Goal: Information Seeking & Learning: Get advice/opinions

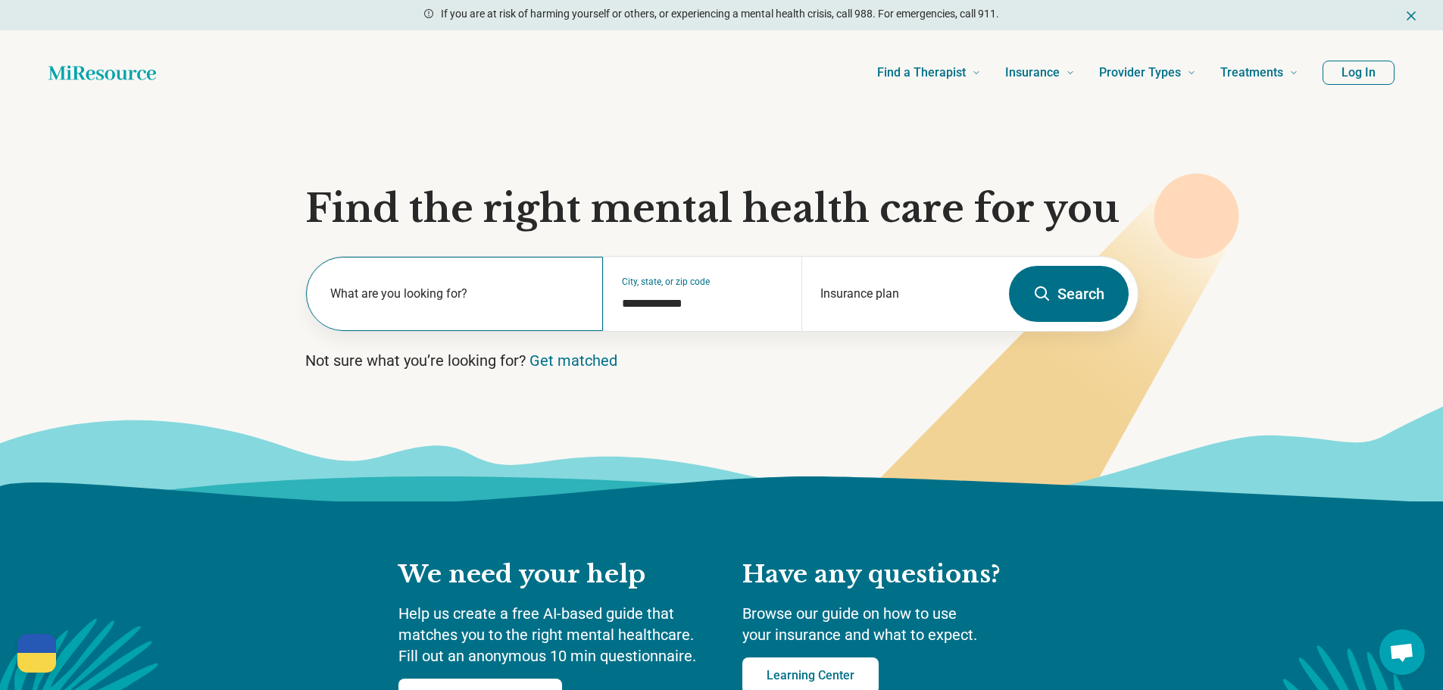
click at [414, 291] on label "What are you looking for?" at bounding box center [457, 294] width 255 height 18
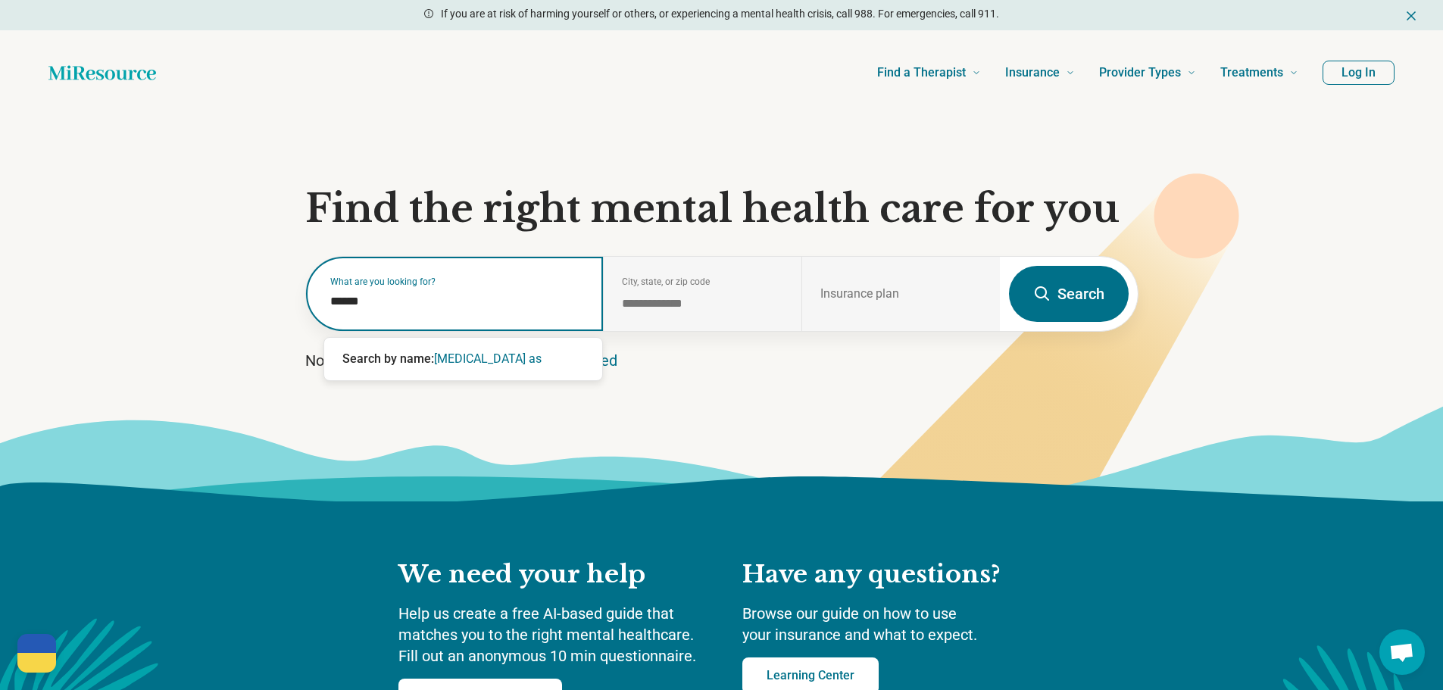
type input "****"
click at [411, 353] on div "[MEDICAL_DATA] Evaluation" at bounding box center [463, 359] width 278 height 30
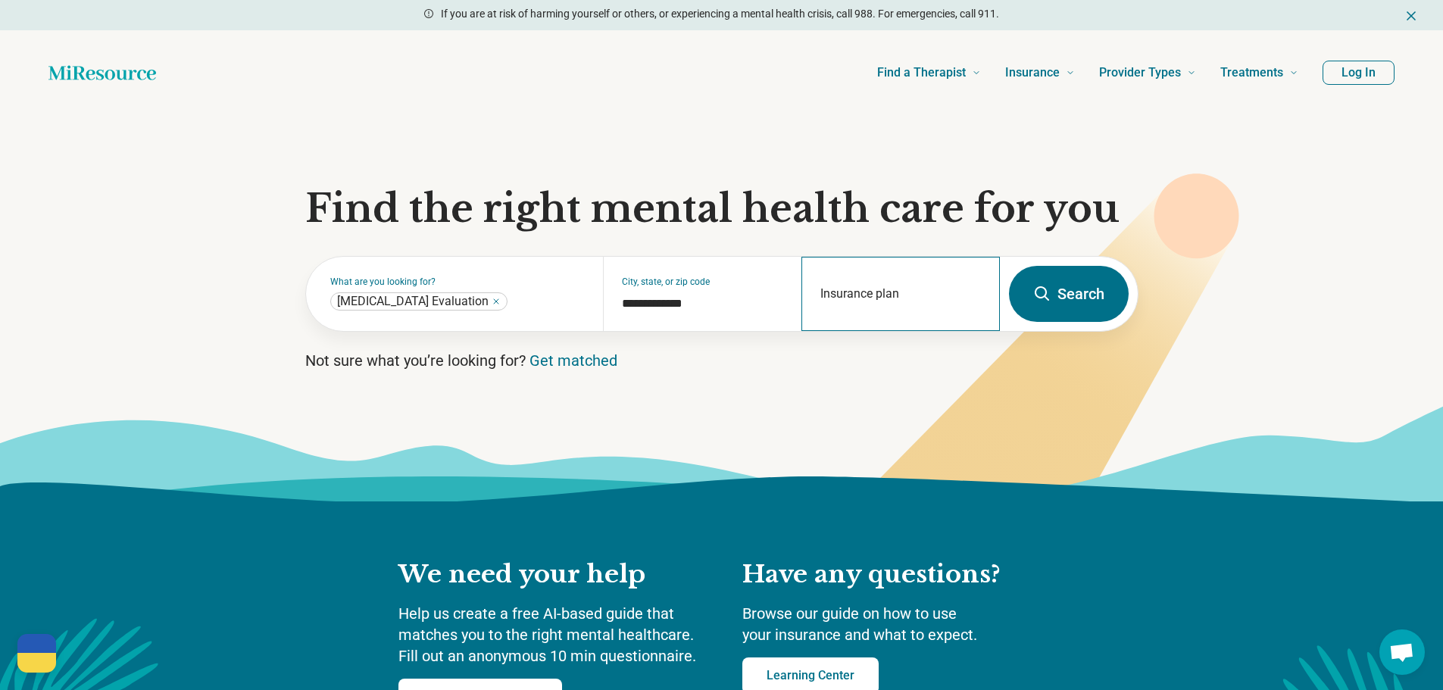
click at [918, 292] on div "Insurance plan" at bounding box center [900, 294] width 198 height 74
click at [1063, 293] on button "Search" at bounding box center [1069, 294] width 120 height 56
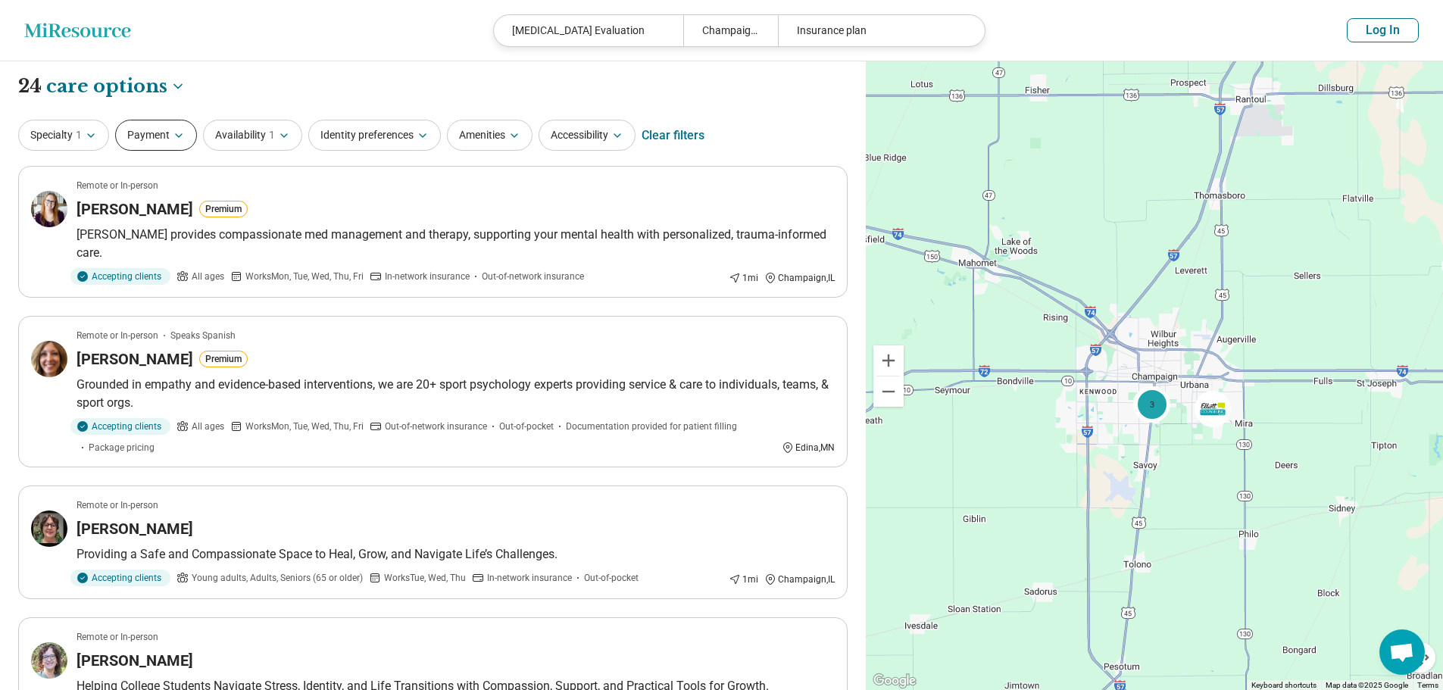
click at [180, 131] on icon "button" at bounding box center [179, 136] width 12 height 12
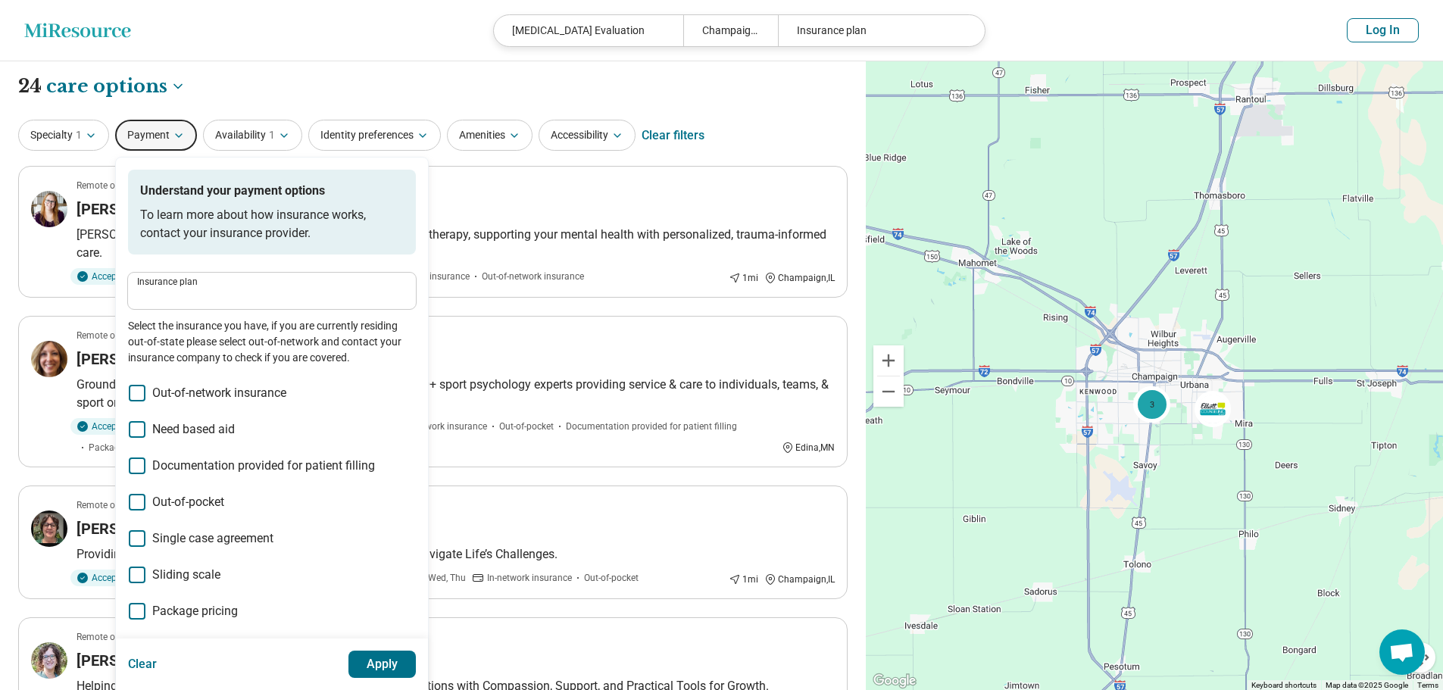
click at [164, 136] on button "Payment" at bounding box center [156, 135] width 82 height 31
click at [305, 94] on div "**********" at bounding box center [432, 86] width 829 height 26
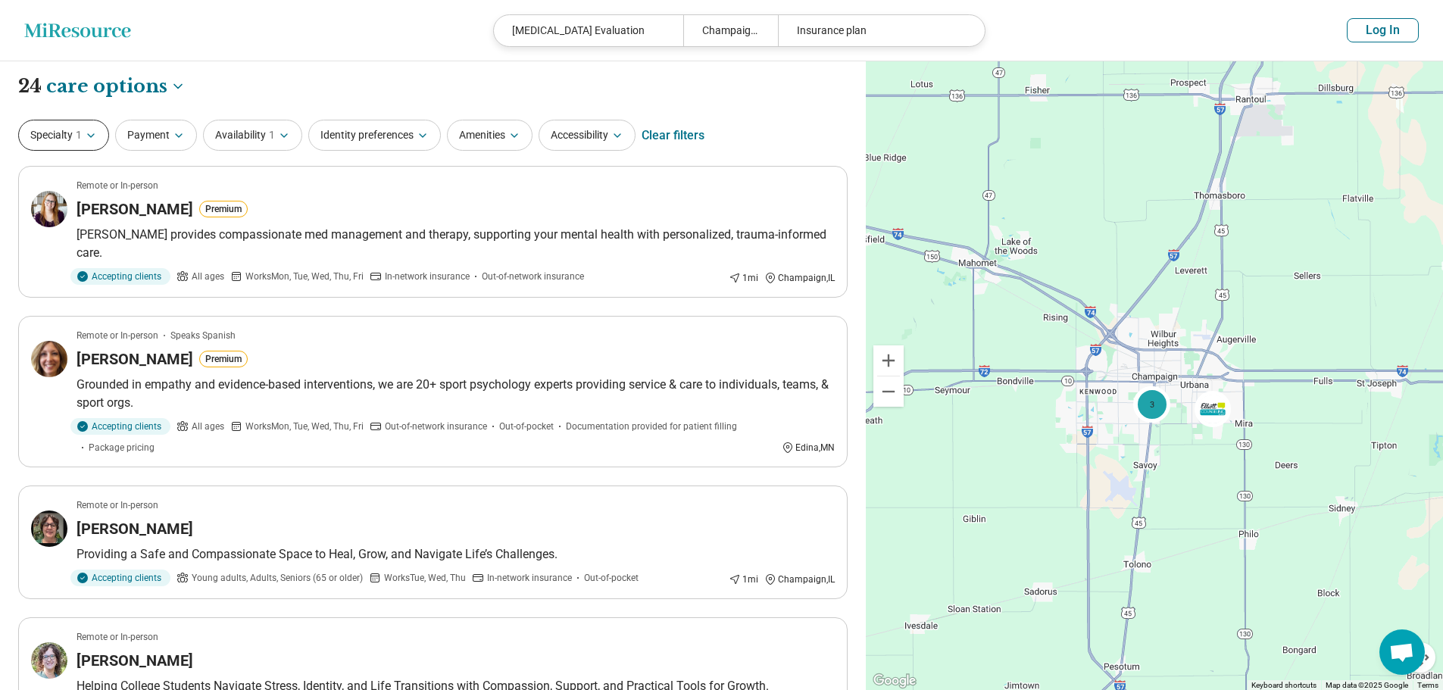
click at [62, 126] on button "Specialty 1" at bounding box center [63, 135] width 91 height 31
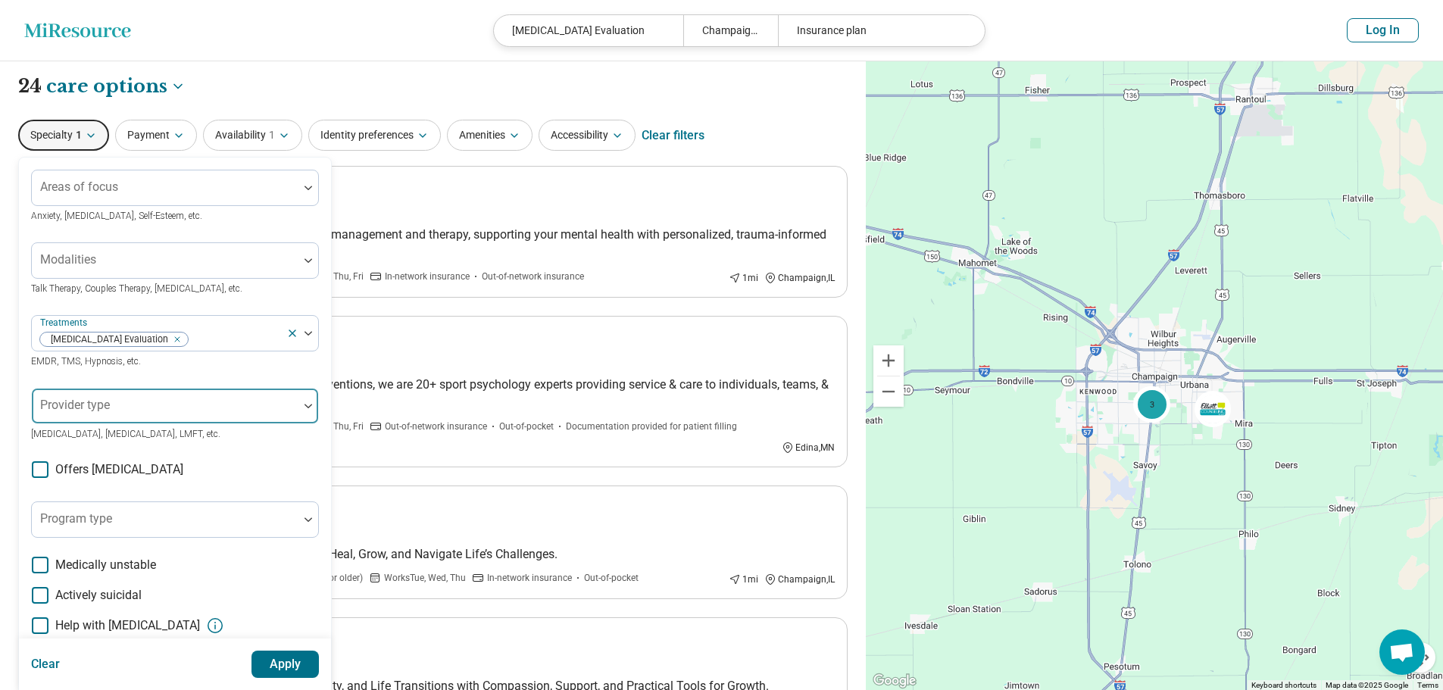
click at [212, 407] on div at bounding box center [165, 411] width 255 height 21
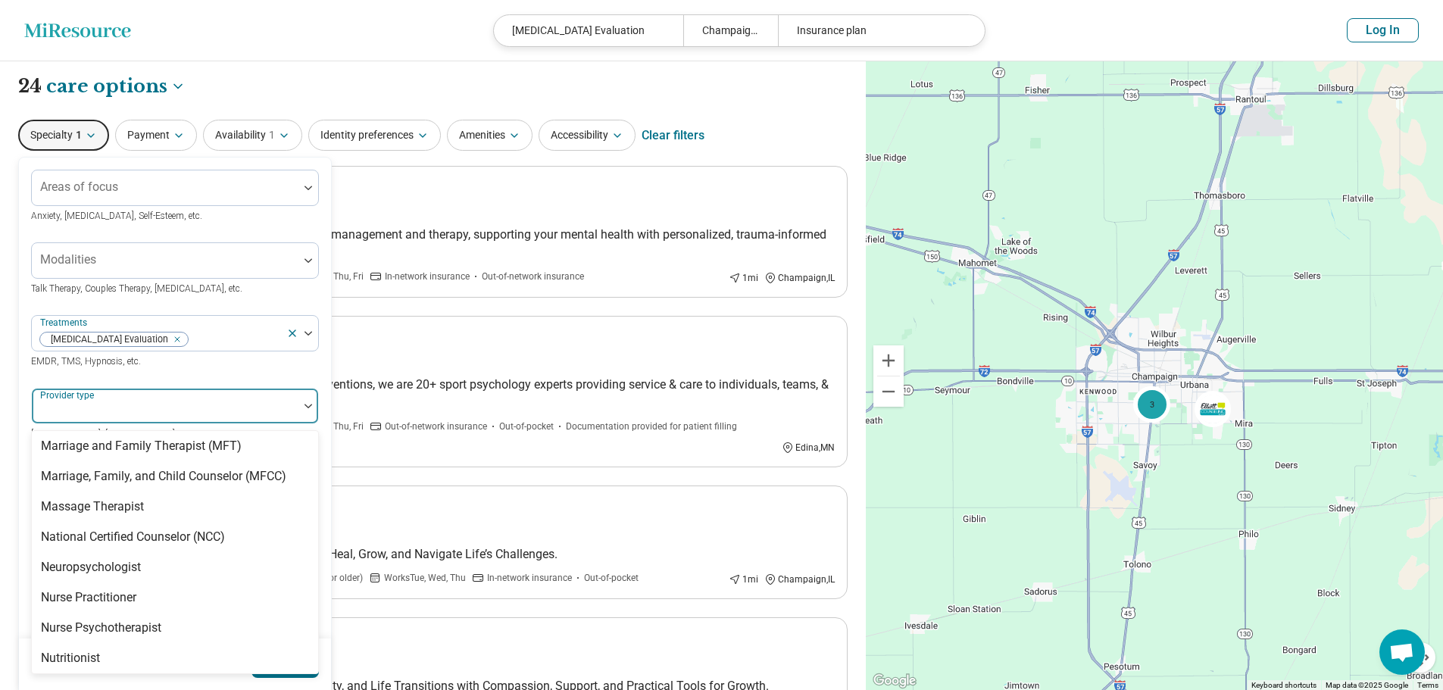
scroll to position [1527, 0]
click at [141, 555] on div "Neuropsychologist" at bounding box center [175, 570] width 286 height 30
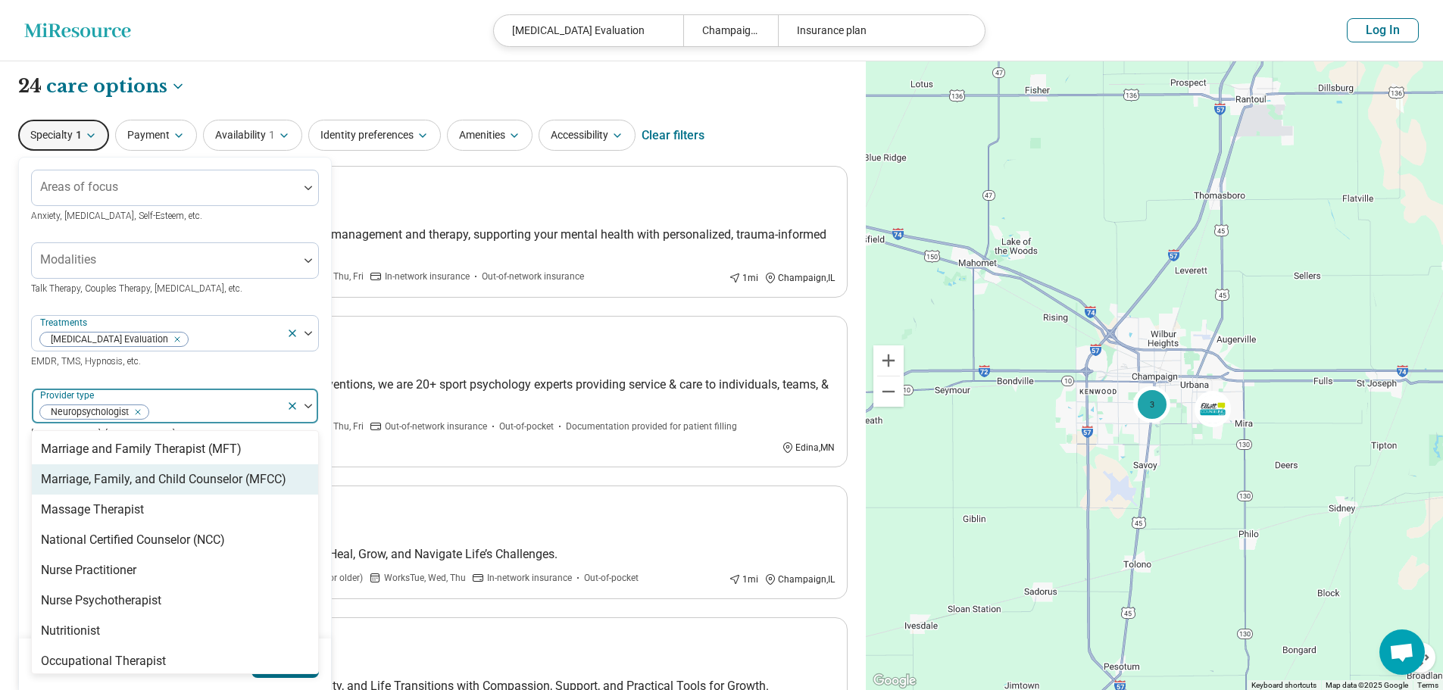
click at [312, 404] on div at bounding box center [302, 406] width 32 height 35
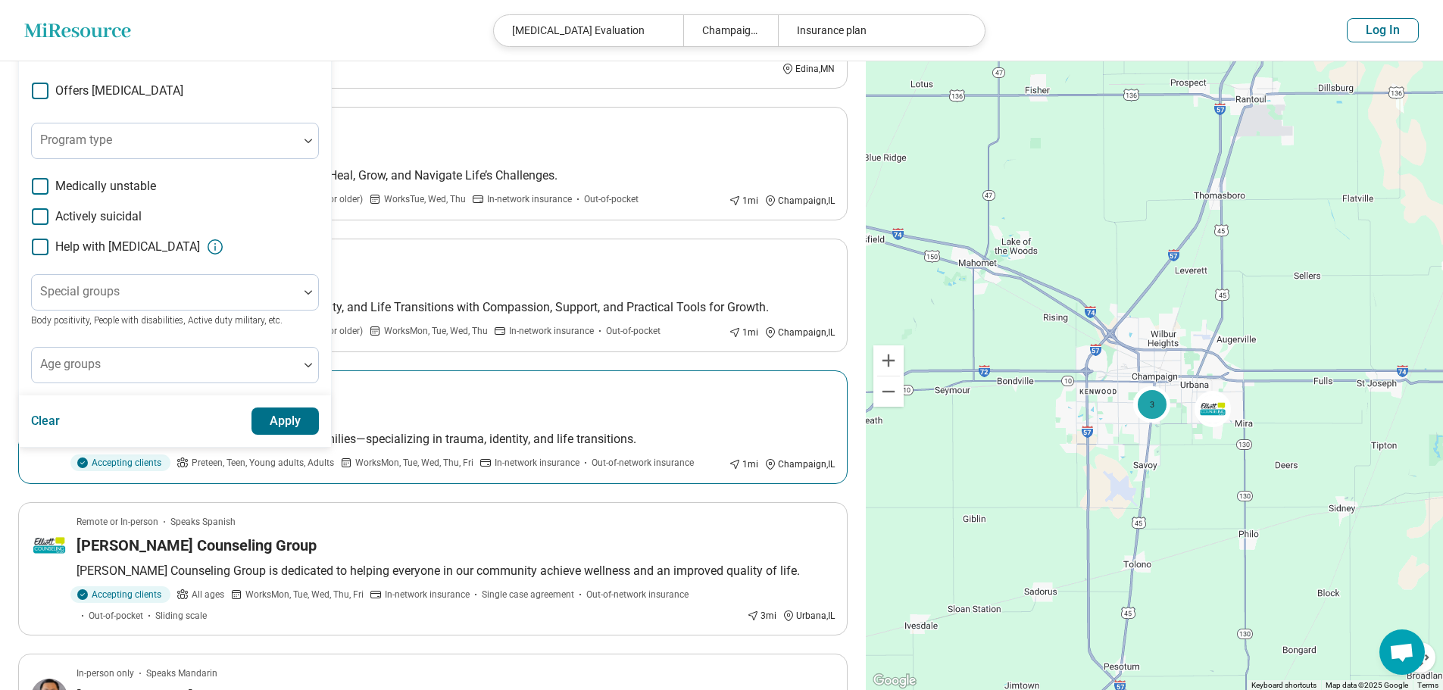
scroll to position [152, 0]
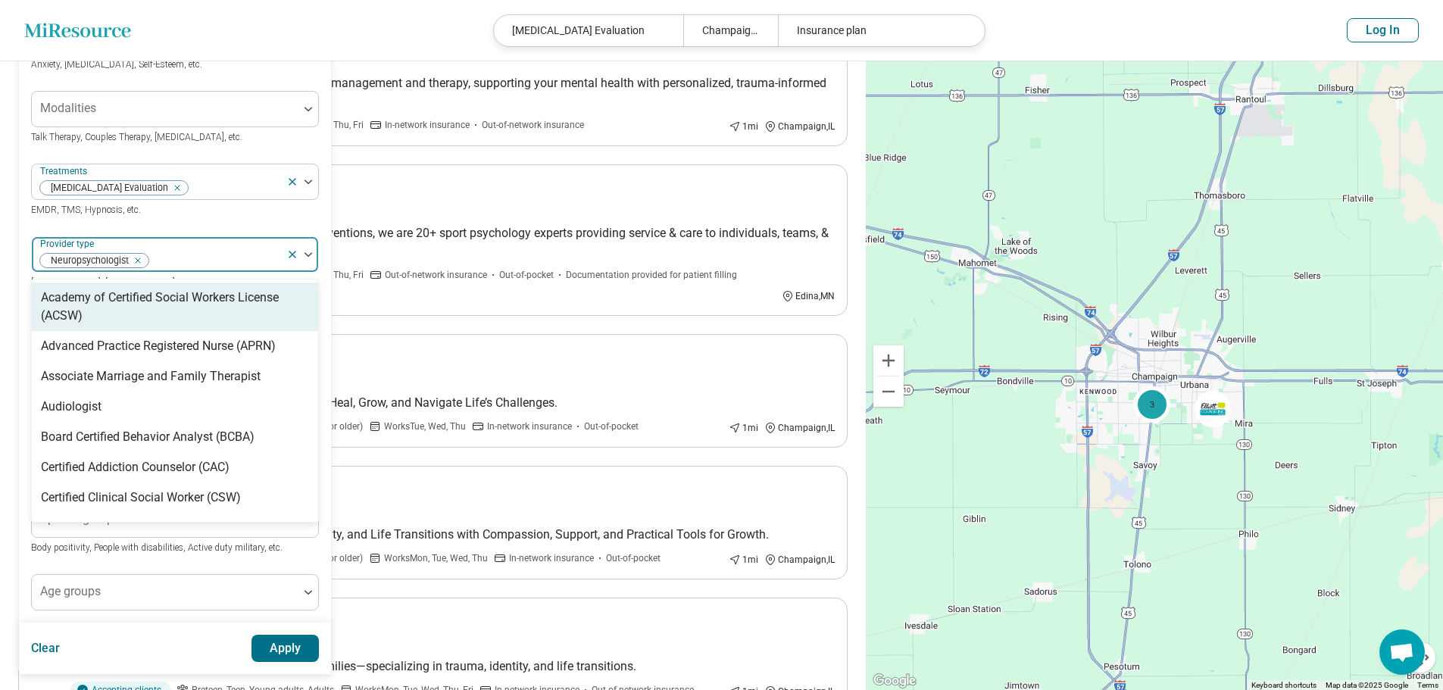
click at [308, 255] on img at bounding box center [309, 254] width 8 height 5
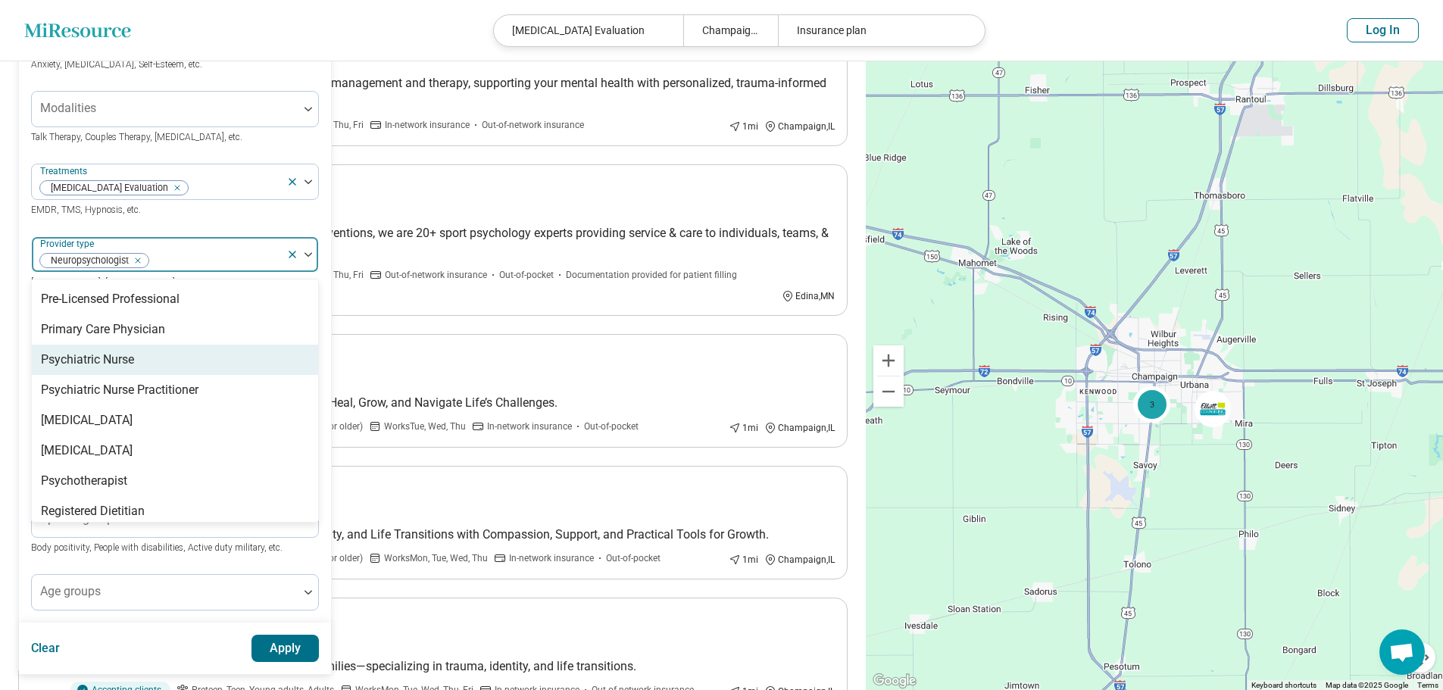
scroll to position [1894, 0]
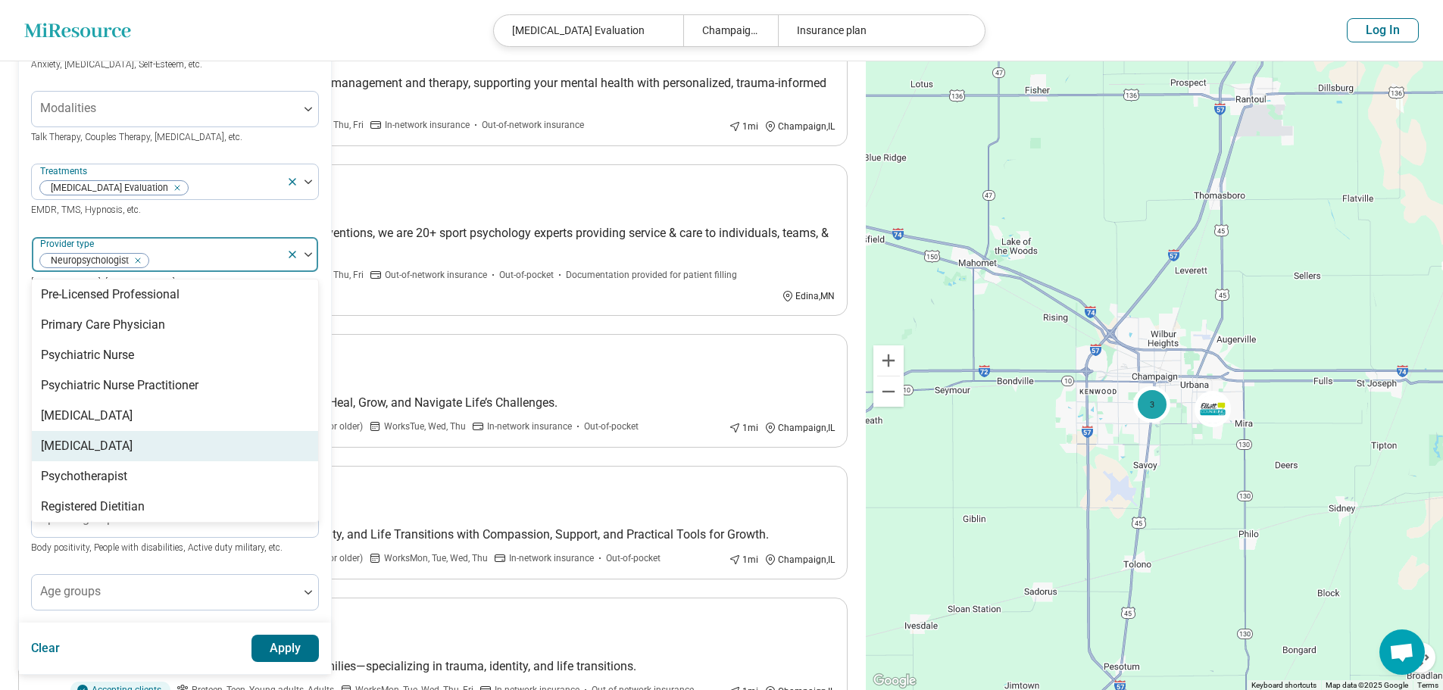
click at [140, 431] on div "[MEDICAL_DATA]" at bounding box center [175, 446] width 286 height 30
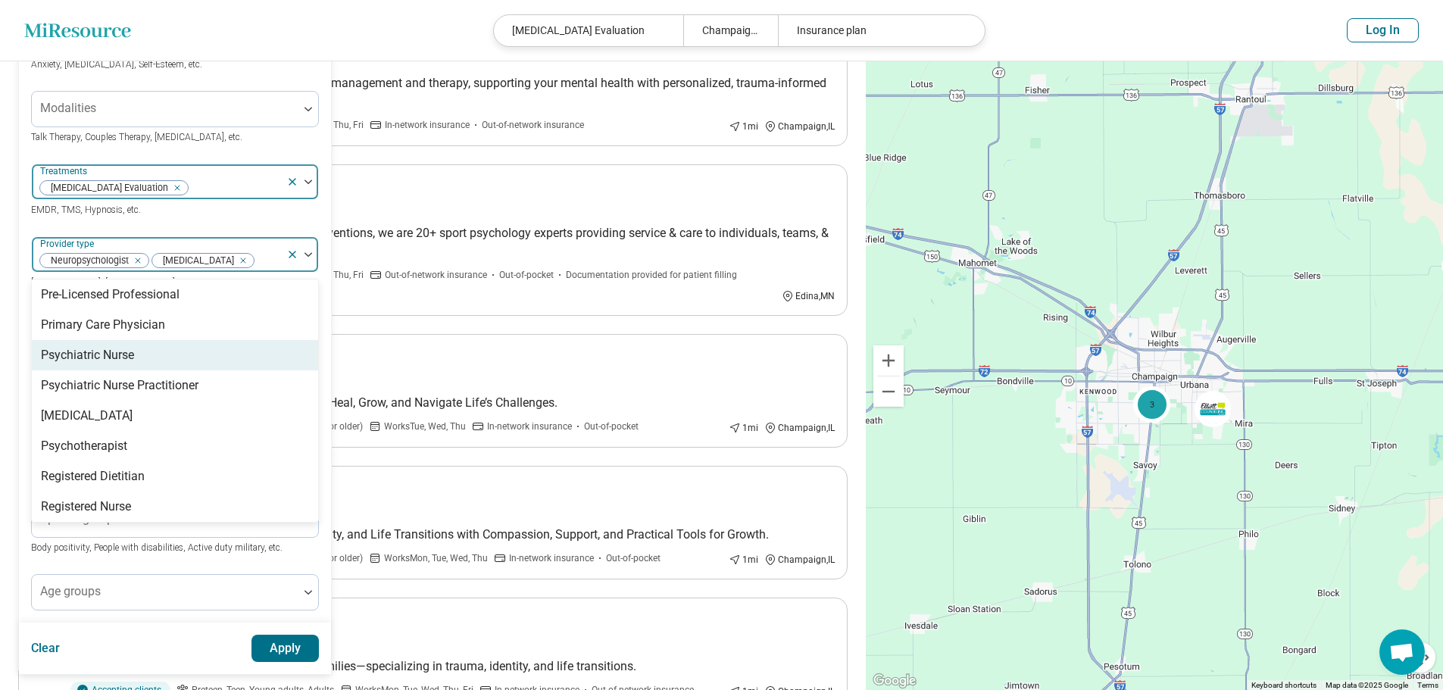
click at [258, 199] on div "Treatments [MEDICAL_DATA] Evaluation" at bounding box center [175, 182] width 288 height 36
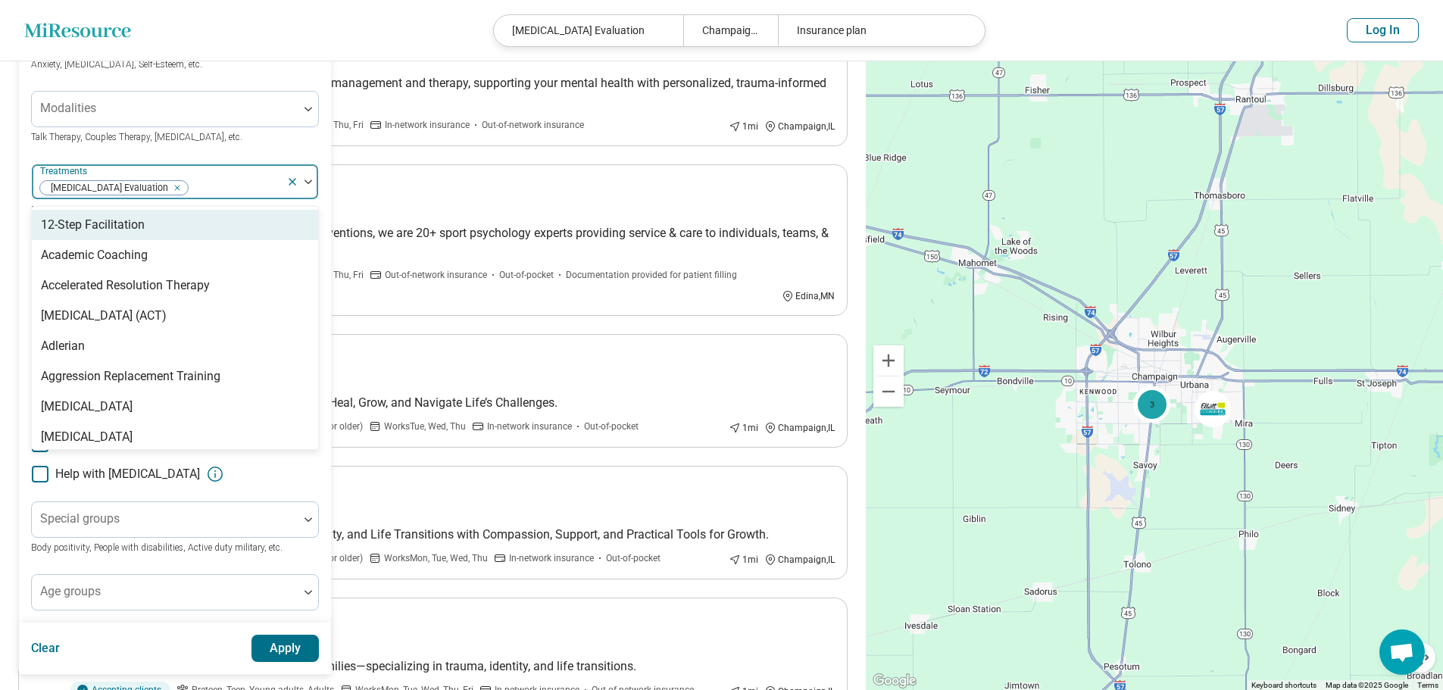
click at [305, 183] on img at bounding box center [309, 182] width 8 height 5
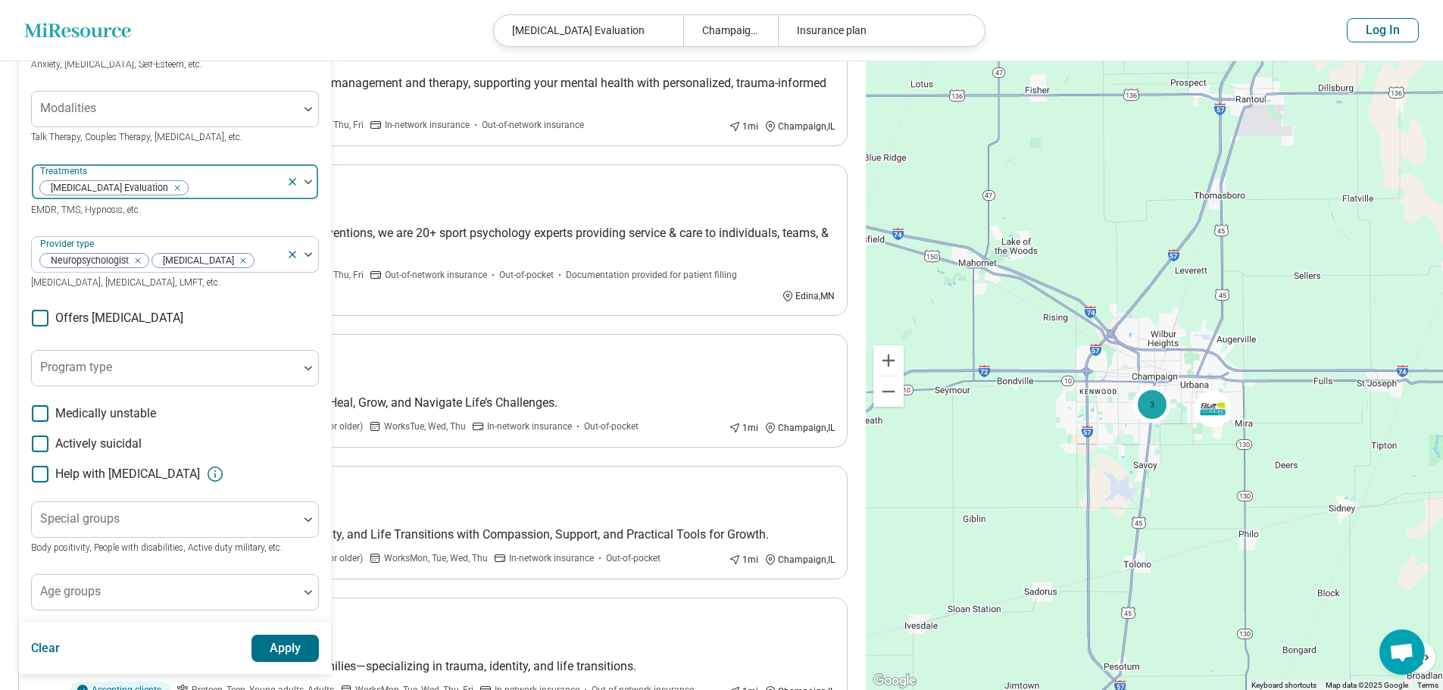
click at [305, 183] on img at bounding box center [309, 182] width 8 height 5
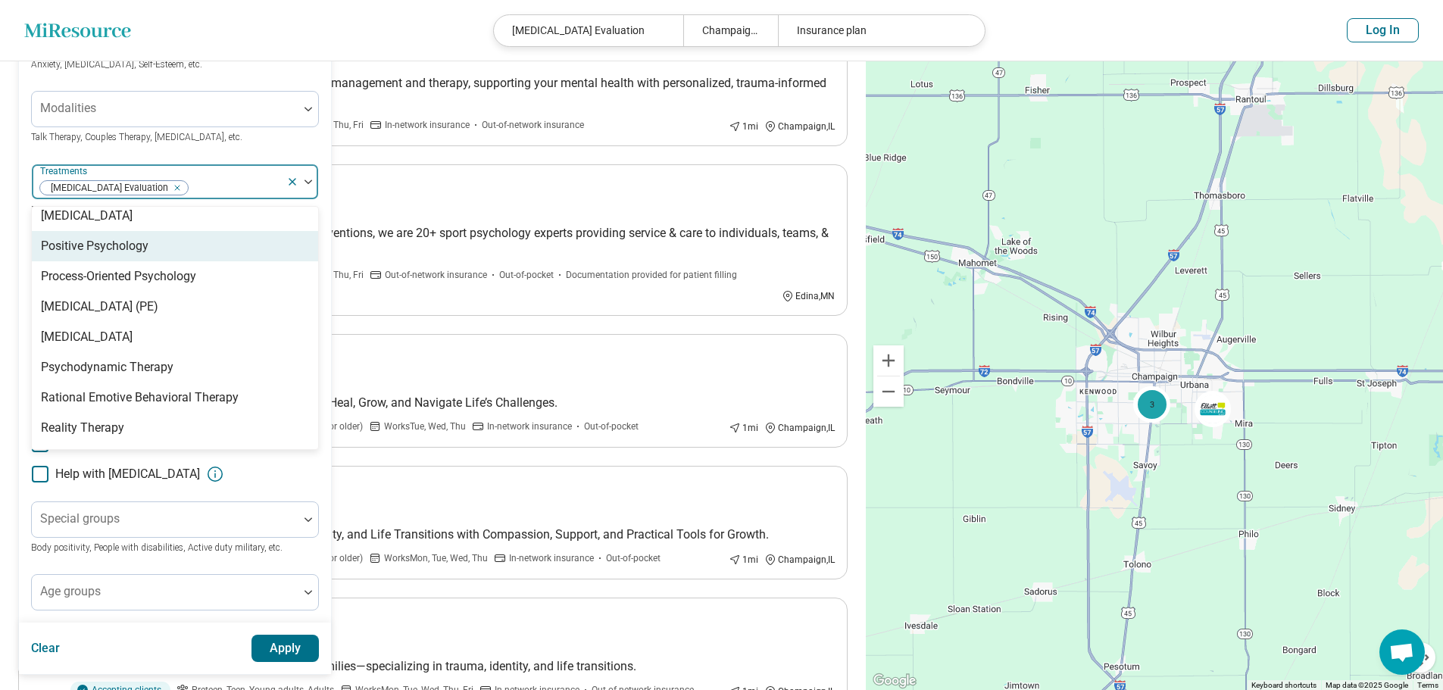
scroll to position [2424, 0]
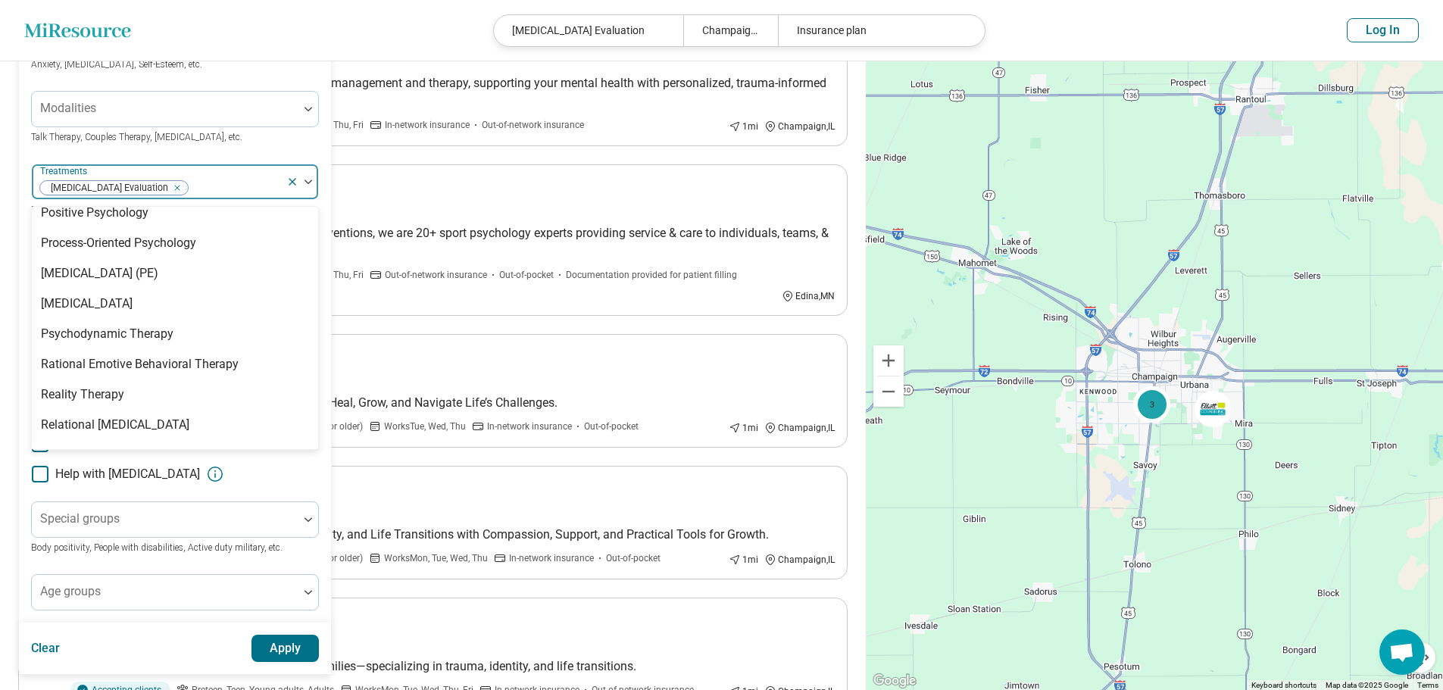
click at [316, 184] on div at bounding box center [308, 182] width 20 height 5
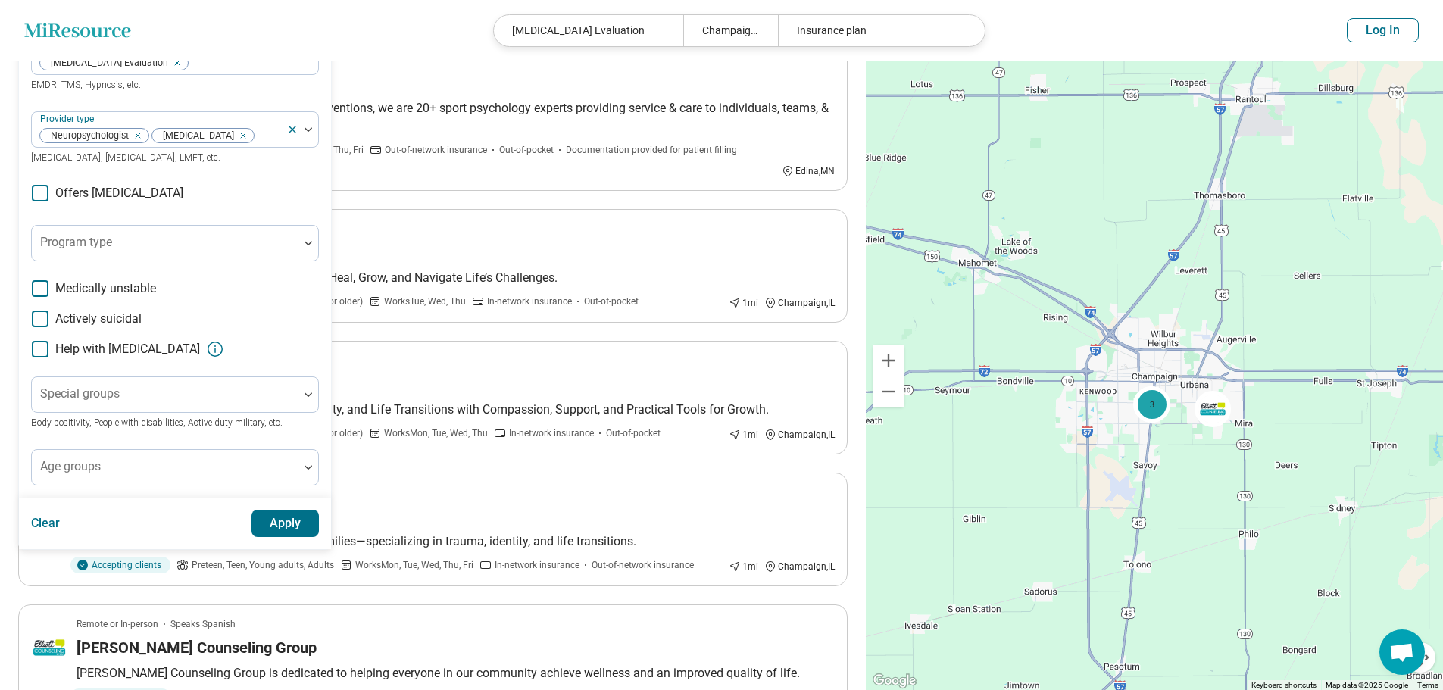
scroll to position [303, 0]
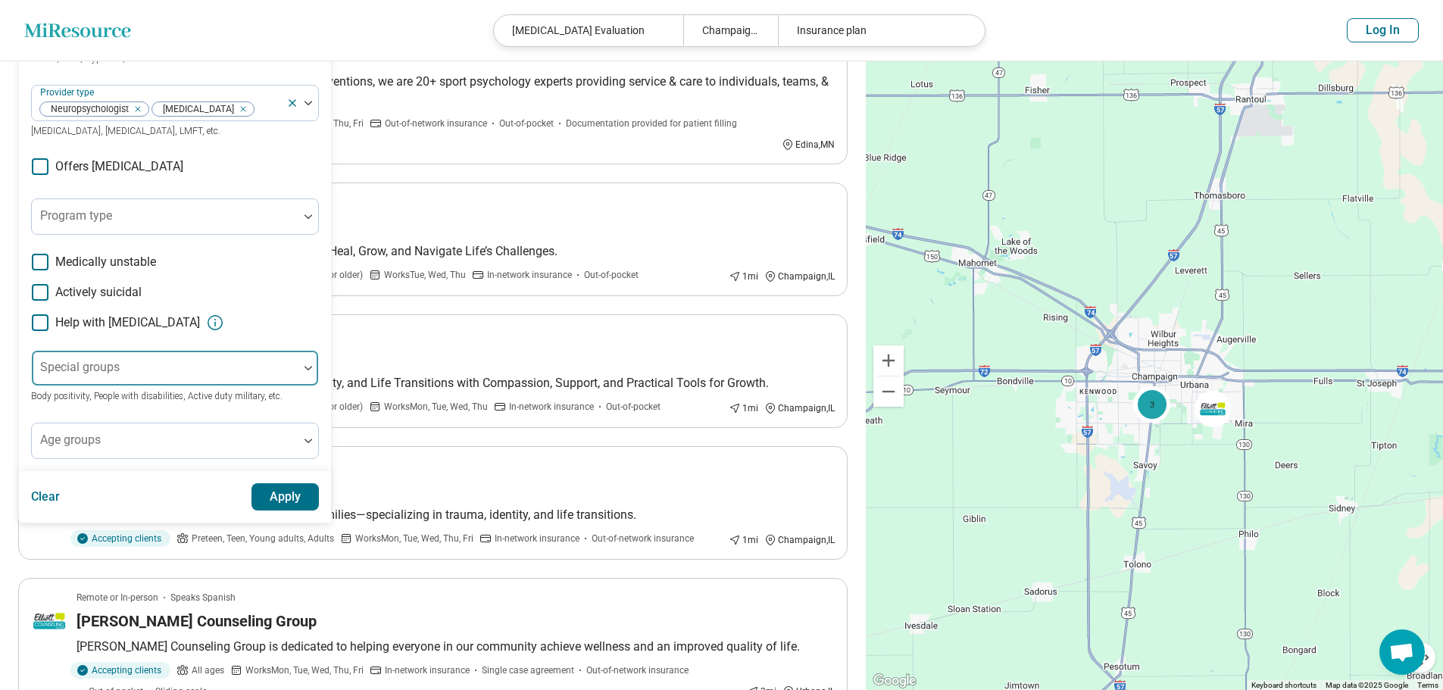
click at [302, 376] on div at bounding box center [308, 368] width 20 height 35
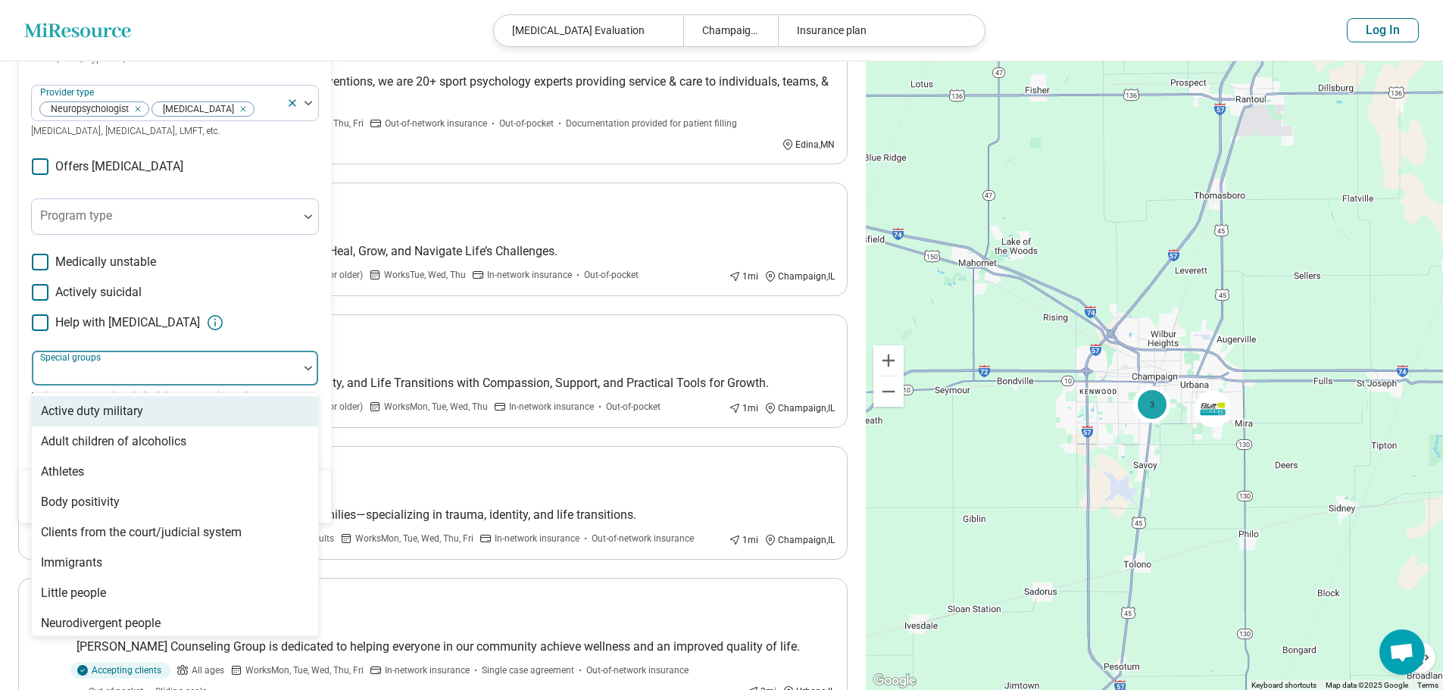
click at [302, 376] on div at bounding box center [308, 368] width 20 height 35
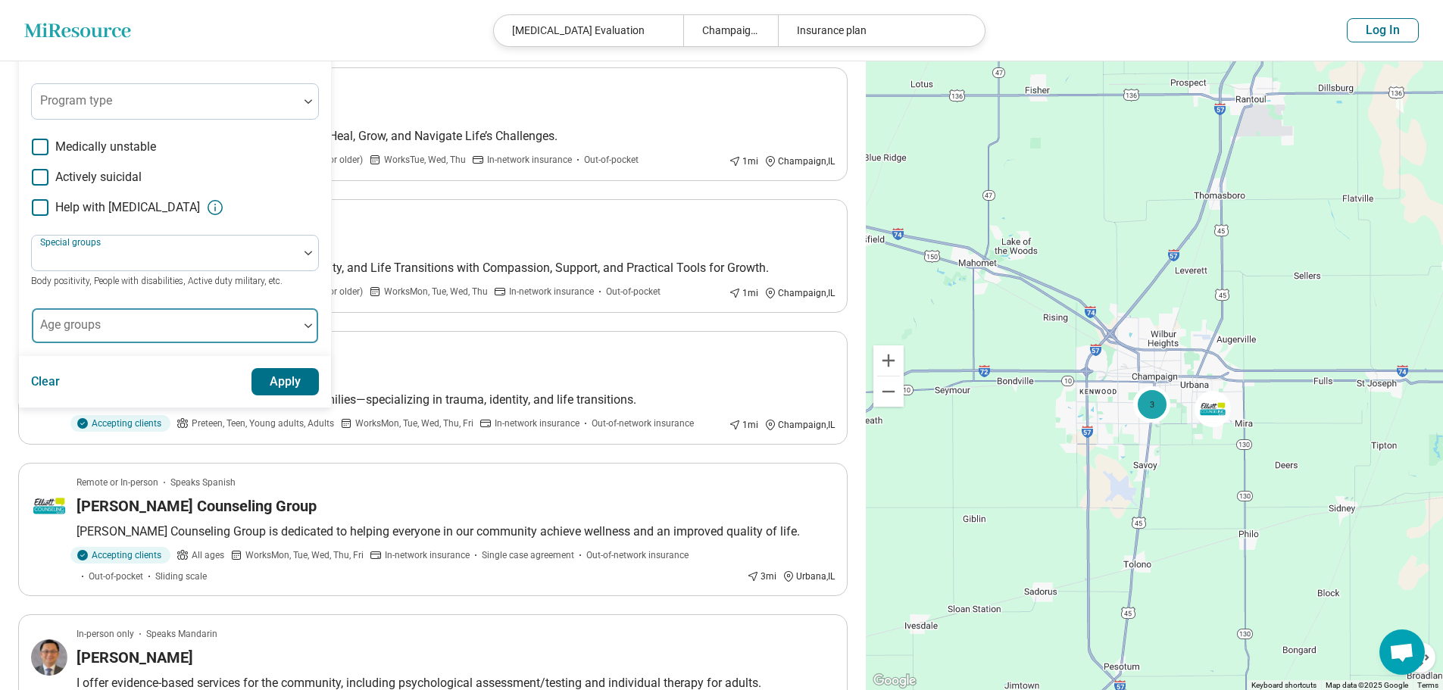
scroll to position [455, 0]
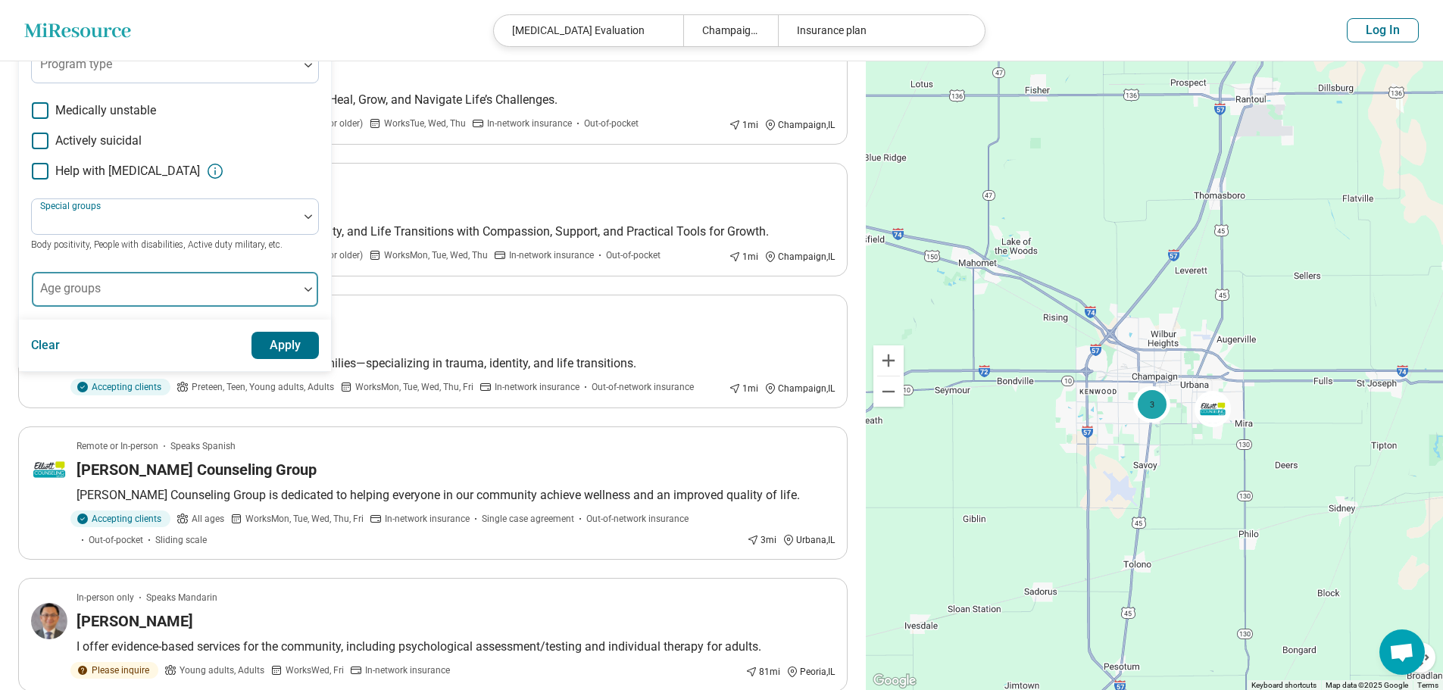
click at [292, 294] on div at bounding box center [165, 289] width 267 height 33
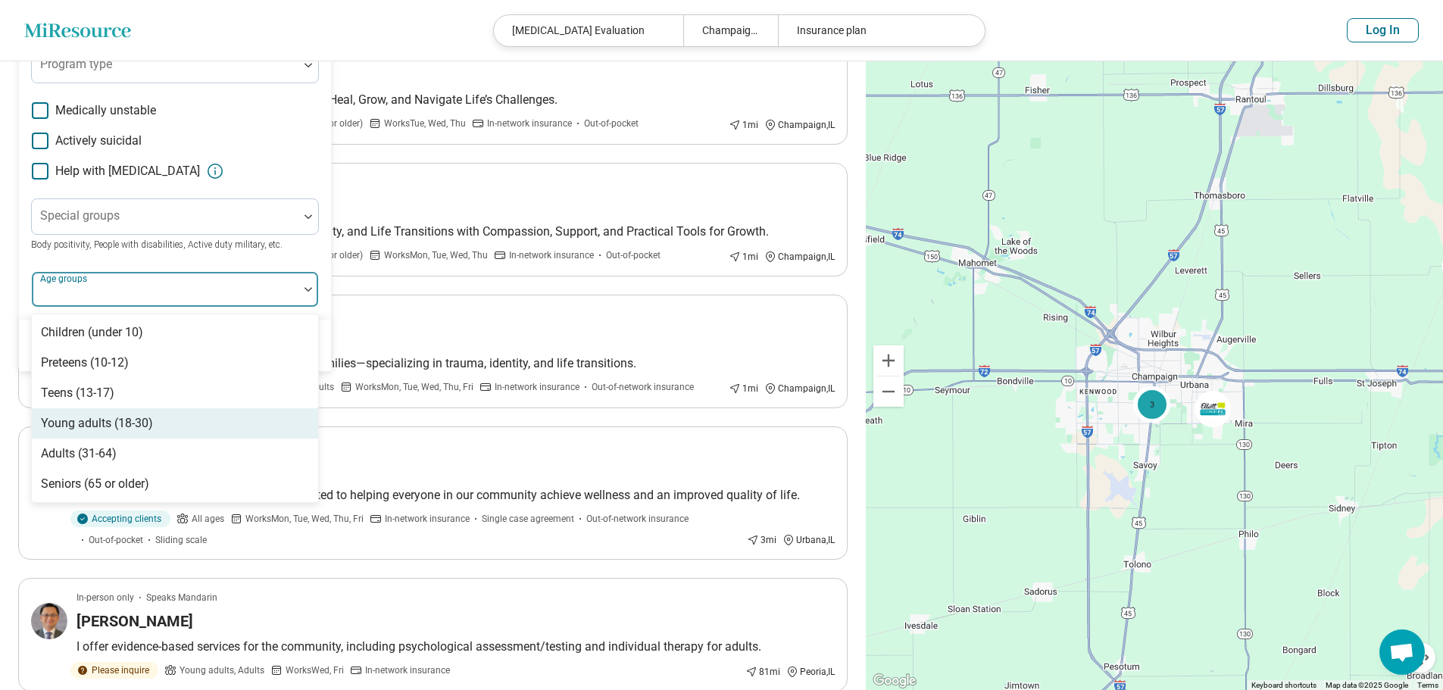
click at [164, 423] on div "Young adults (18-30)" at bounding box center [175, 423] width 286 height 30
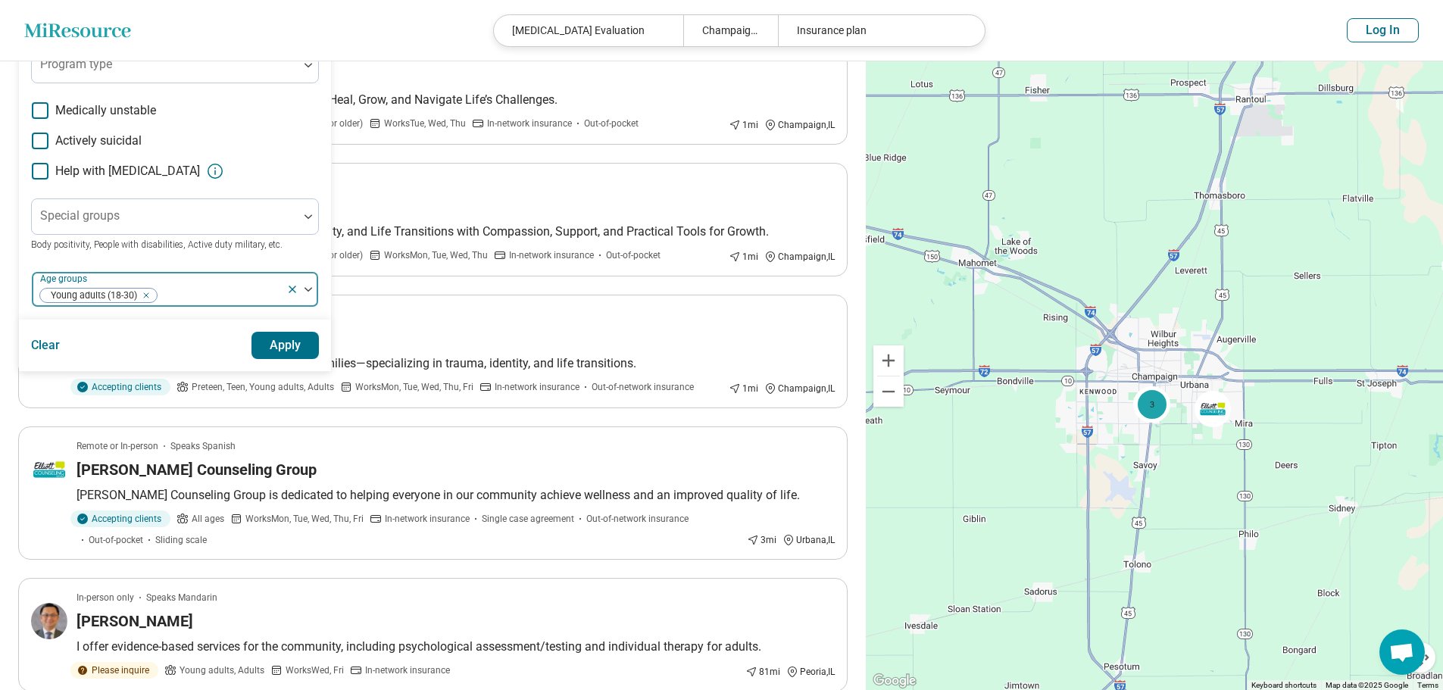
click at [307, 291] on img at bounding box center [309, 289] width 8 height 5
click at [298, 338] on button "Apply" at bounding box center [285, 345] width 68 height 27
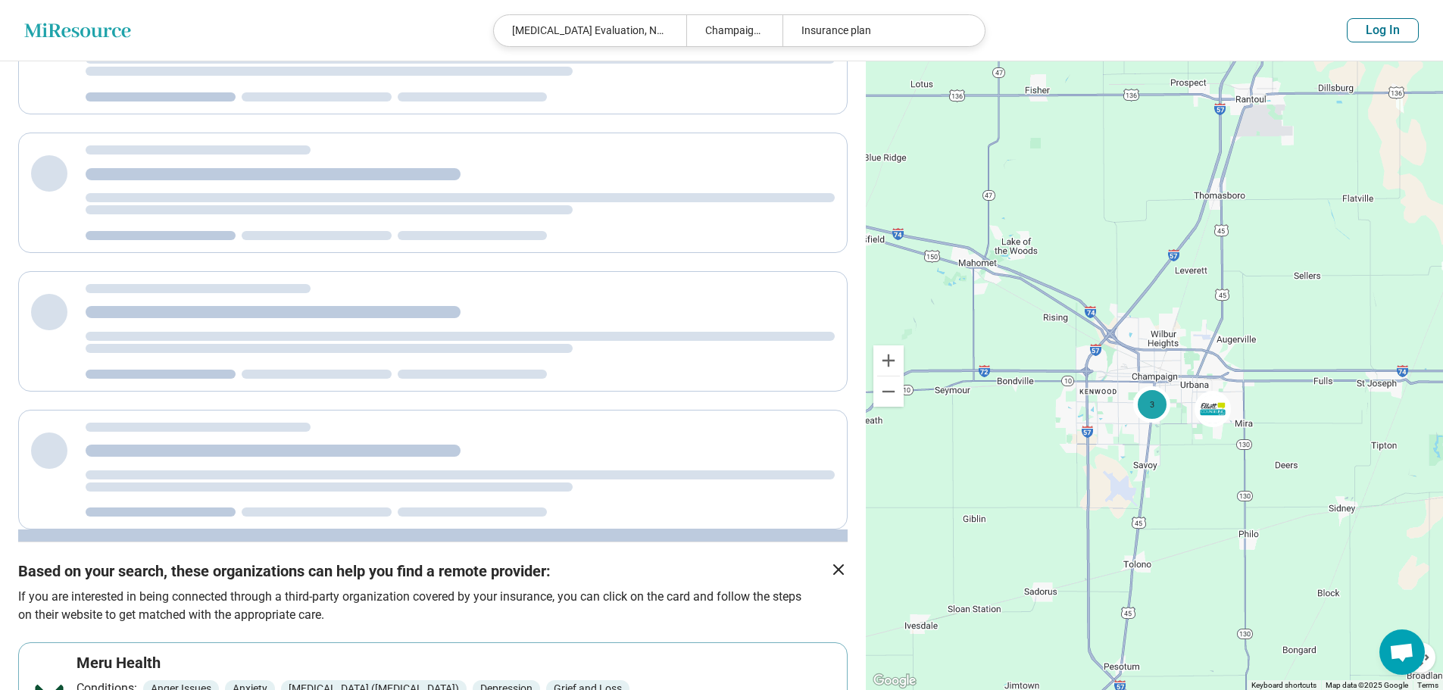
scroll to position [0, 0]
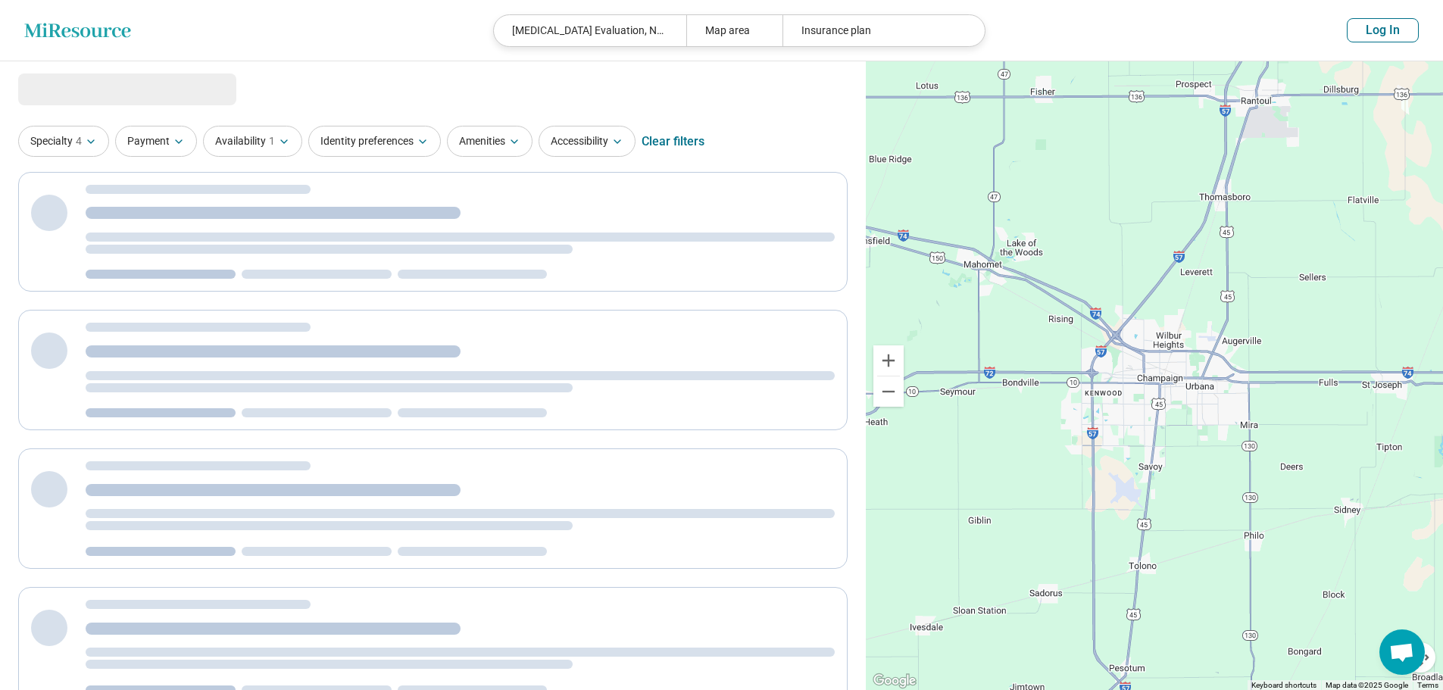
select select "***"
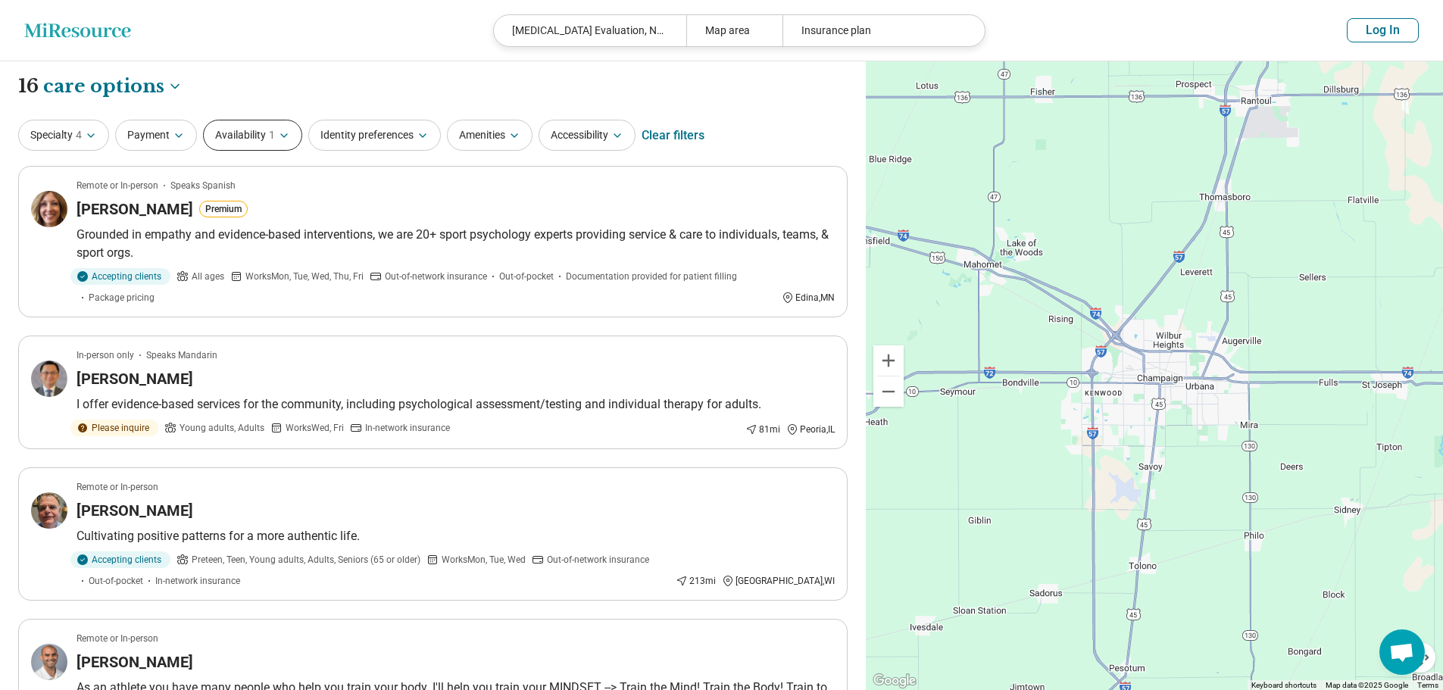
click at [288, 141] on icon "button" at bounding box center [284, 136] width 12 height 12
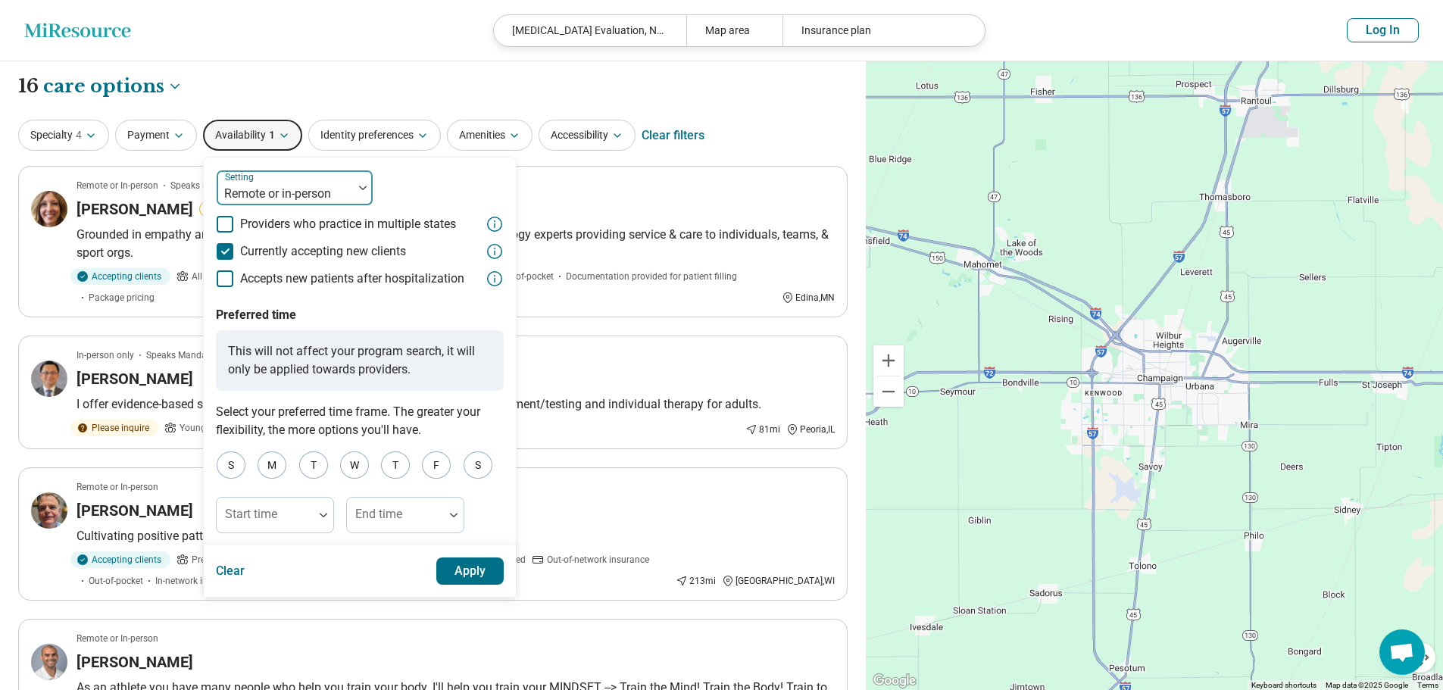
click at [353, 186] on div at bounding box center [363, 188] width 20 height 5
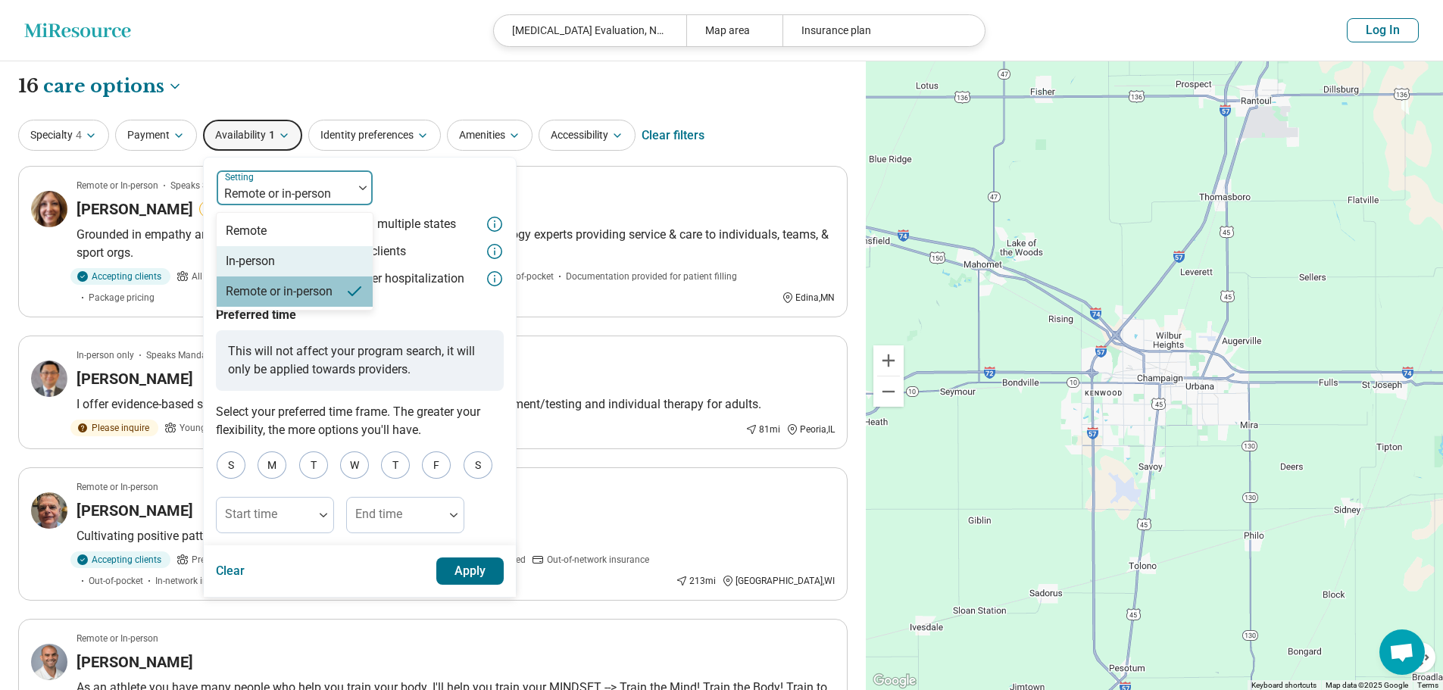
click at [305, 254] on div "In-person" at bounding box center [295, 261] width 156 height 30
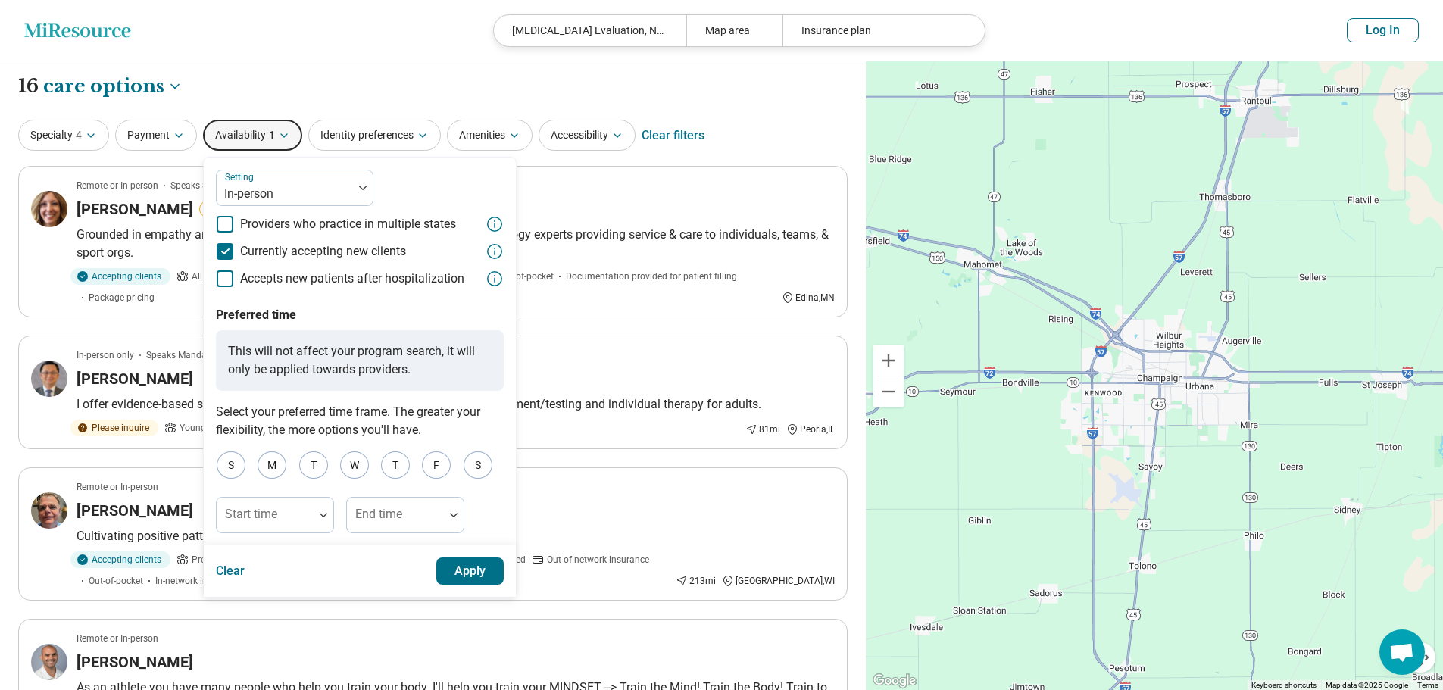
click at [470, 567] on button "Apply" at bounding box center [470, 571] width 68 height 27
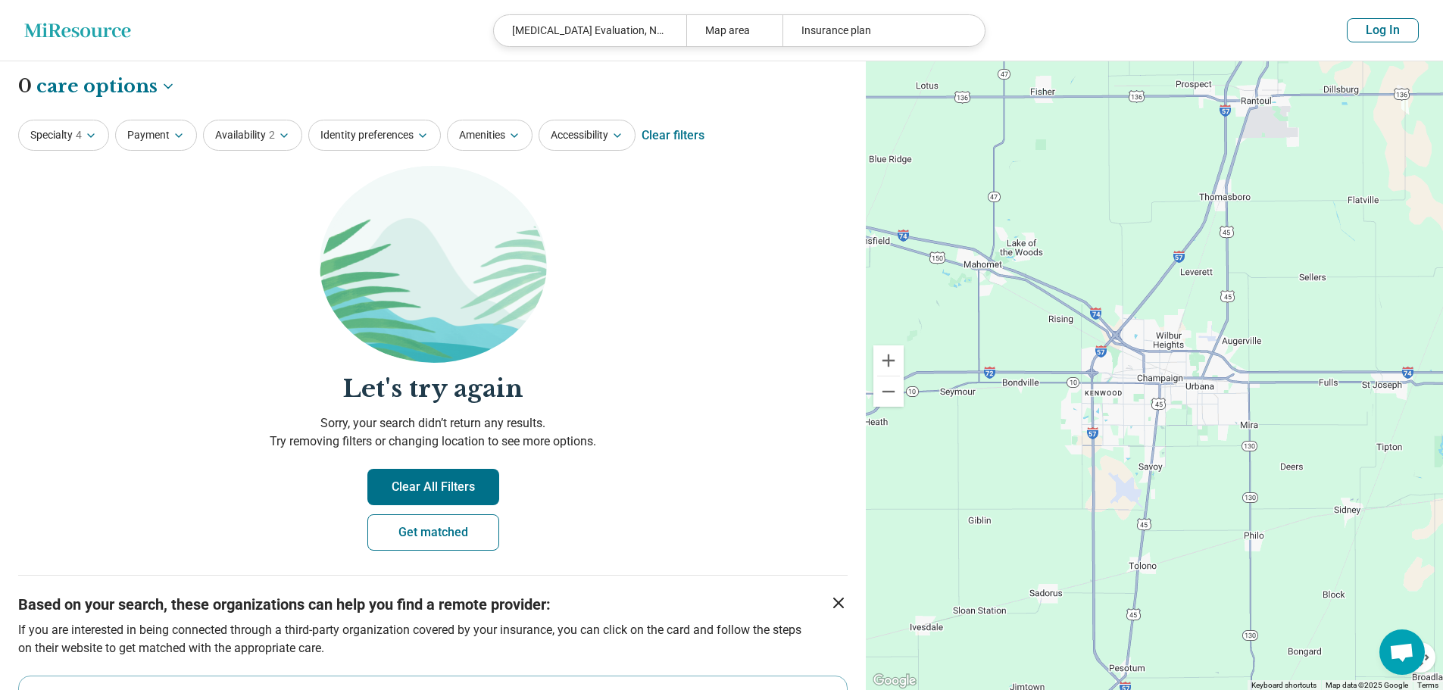
drag, startPoint x: 325, startPoint y: 19, endPoint x: 252, endPoint y: 0, distance: 75.1
click at [324, 19] on header "Miresource logo [MEDICAL_DATA] Evaluation, Neuropsychologist, [MEDICAL_DATA] Ma…" at bounding box center [721, 30] width 1443 height 61
click at [71, 19] on header "Miresource logo [MEDICAL_DATA] Evaluation, Neuropsychologist, [MEDICAL_DATA] Ma…" at bounding box center [721, 30] width 1443 height 61
click at [70, 26] on icon "Miresource logo" at bounding box center [77, 30] width 107 height 15
